Goal: Task Accomplishment & Management: Manage account settings

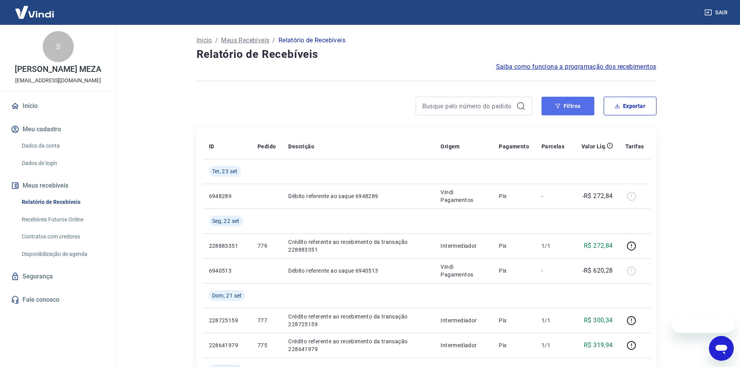
click at [561, 108] on icon "button" at bounding box center [557, 105] width 5 height 5
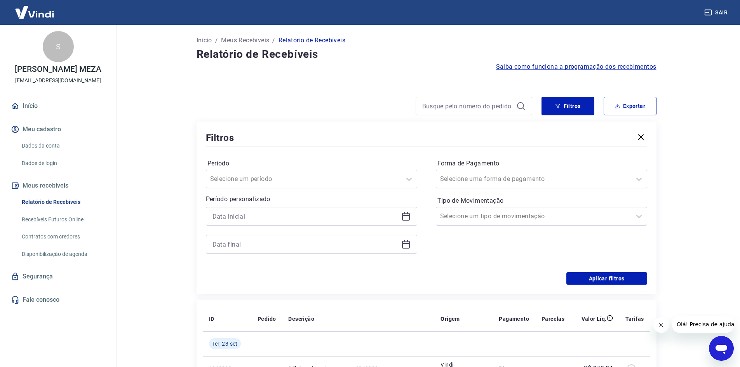
click at [410, 216] on icon at bounding box center [406, 215] width 8 height 1
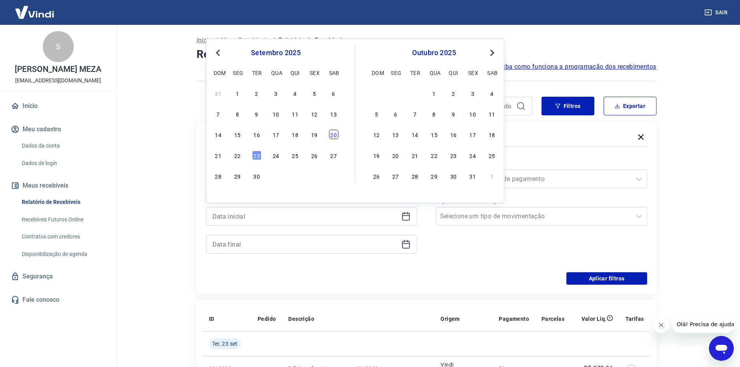
click at [334, 138] on div "20" at bounding box center [333, 134] width 9 height 9
type input "20/09/2025"
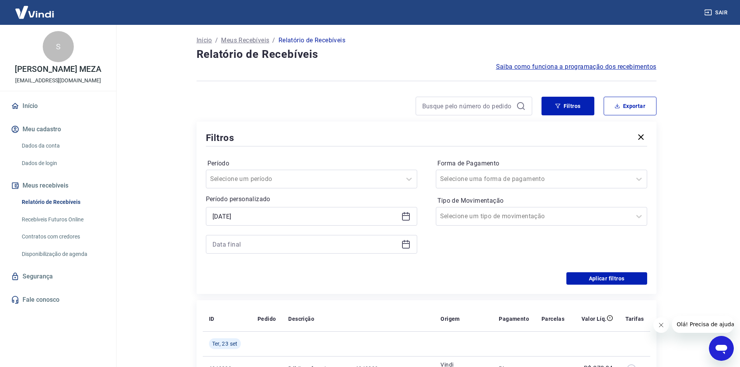
click at [404, 241] on icon at bounding box center [404, 241] width 1 height 2
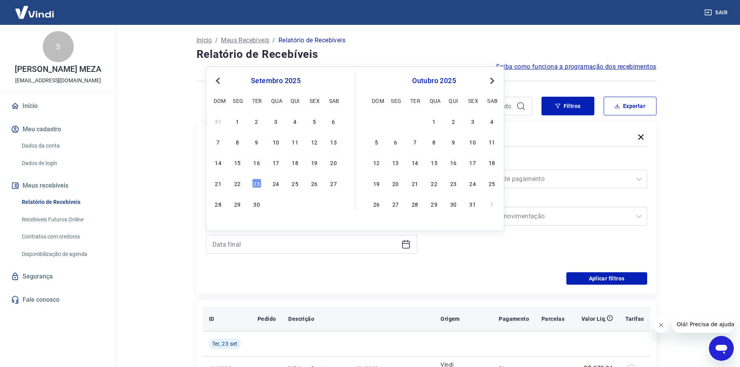
drag, startPoint x: 239, startPoint y: 186, endPoint x: 601, endPoint y: 307, distance: 382.0
click at [239, 186] on div "22" at bounding box center [237, 183] width 9 height 9
type input "22/09/2025"
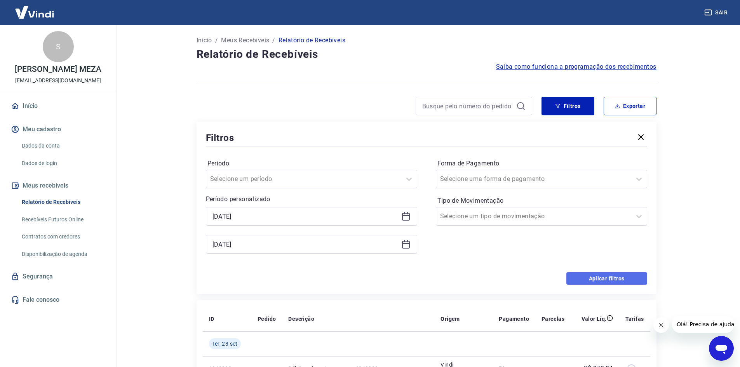
click at [608, 280] on button "Aplicar filtros" at bounding box center [606, 278] width 81 height 12
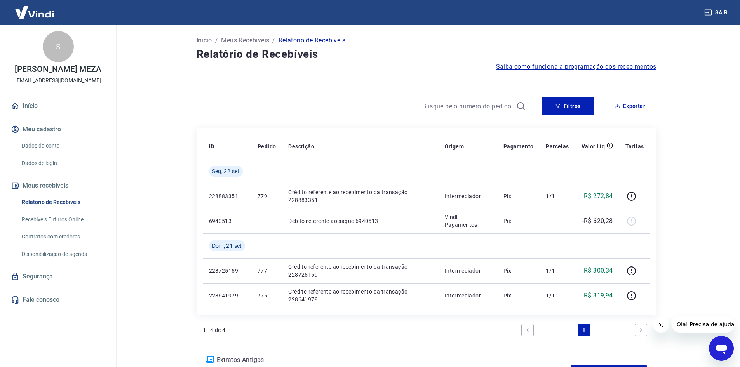
click at [658, 323] on icon "Fechar mensagem da empresa" at bounding box center [661, 325] width 6 height 6
click at [635, 104] on button "Exportar" at bounding box center [630, 106] width 53 height 19
type input "20/09/2025"
type input "22/09/2025"
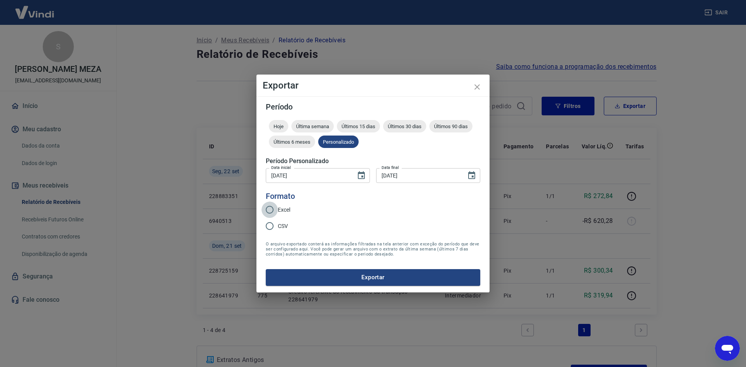
click at [265, 214] on input "Excel" at bounding box center [269, 210] width 16 height 16
radio input "true"
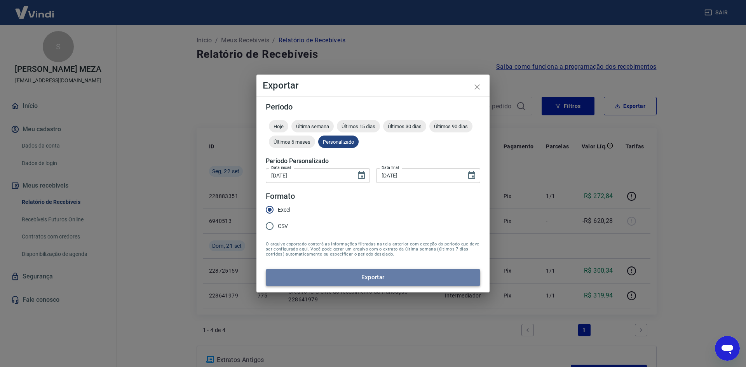
click at [307, 277] on button "Exportar" at bounding box center [373, 277] width 214 height 16
